Goal: Task Accomplishment & Management: Manage account settings

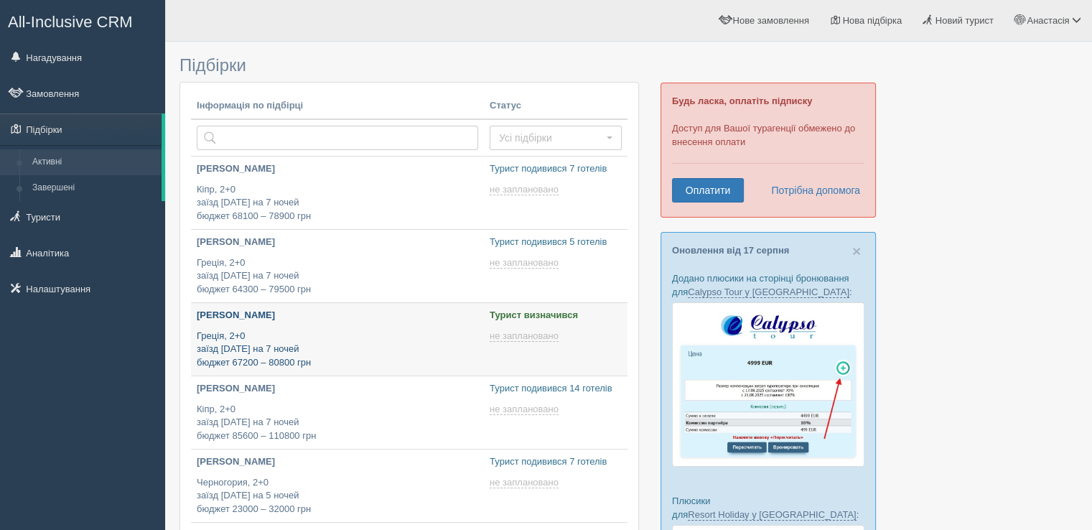
type input "2025-08-21 18:20"
click at [402, 347] on p "Греція, 2+0 заїзд 6 вересня на 7 ночей бюджет 67200 – 80800 грн" at bounding box center [337, 350] width 281 height 40
click at [403, 345] on p "Греція, 2+0 заїзд 6 вересня на 7 ночей бюджет 67200 – 80800 грн" at bounding box center [337, 350] width 281 height 40
click at [403, 343] on p "Греція, 2+0 заїзд 6 вересня на 7 ночей бюджет 67200 – 80800 грн" at bounding box center [337, 350] width 281 height 40
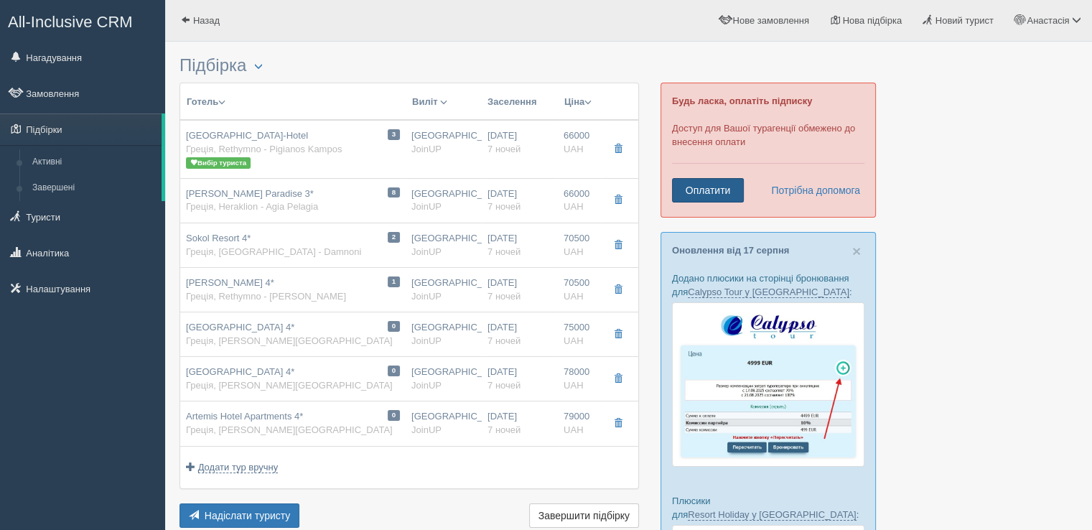
click at [706, 192] on link "Оплатити" at bounding box center [708, 190] width 72 height 24
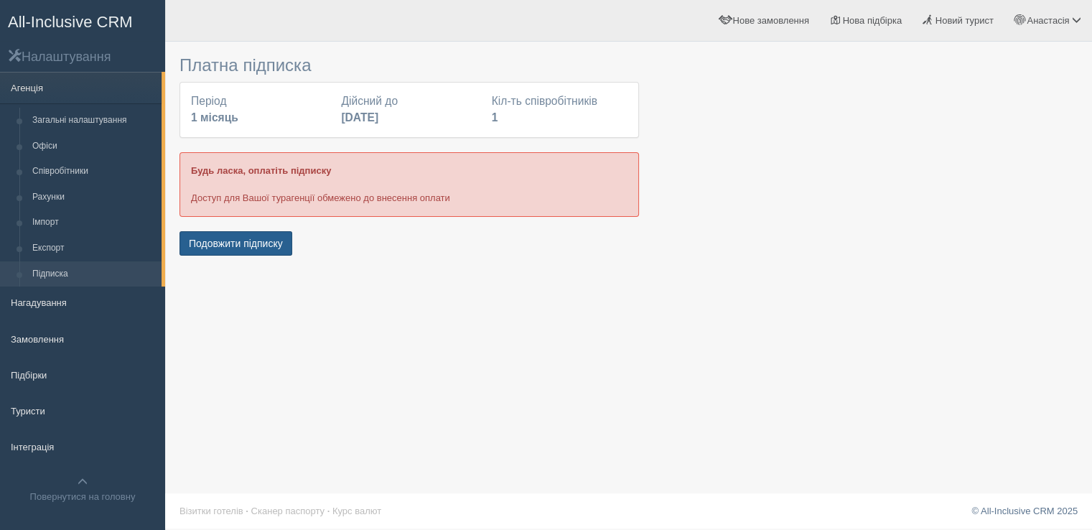
click at [256, 244] on button "Подовжити підписку" at bounding box center [235, 243] width 113 height 24
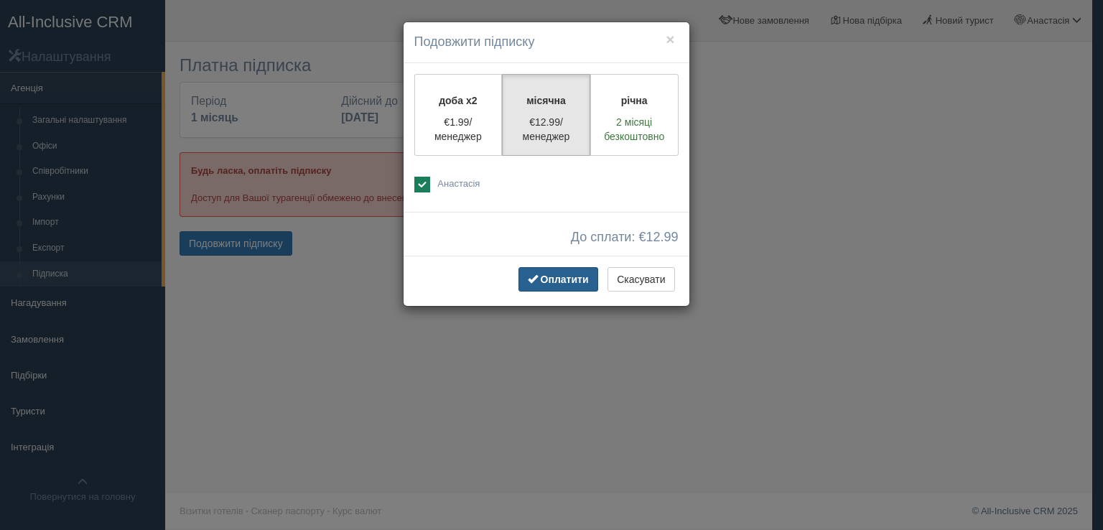
click at [554, 278] on span "Оплатити" at bounding box center [565, 279] width 48 height 11
